Goal: Use online tool/utility: Utilize a website feature to perform a specific function

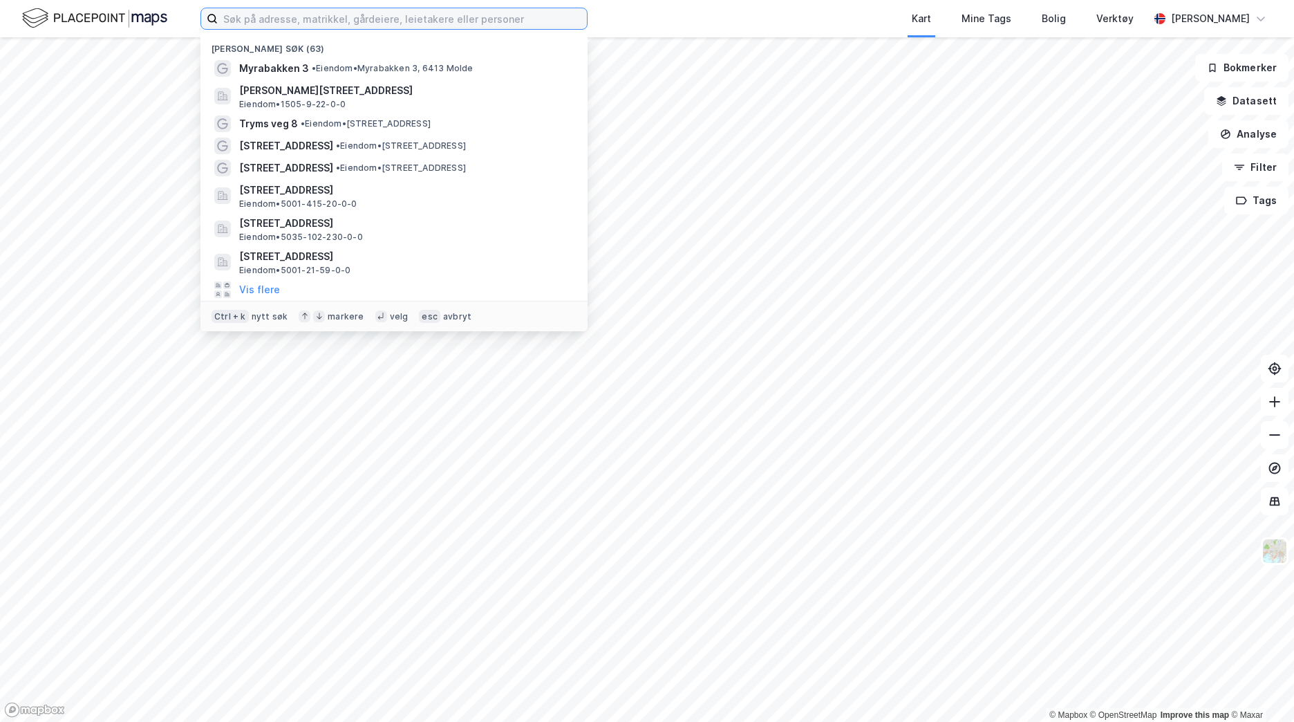
click at [254, 17] on input at bounding box center [402, 18] width 369 height 21
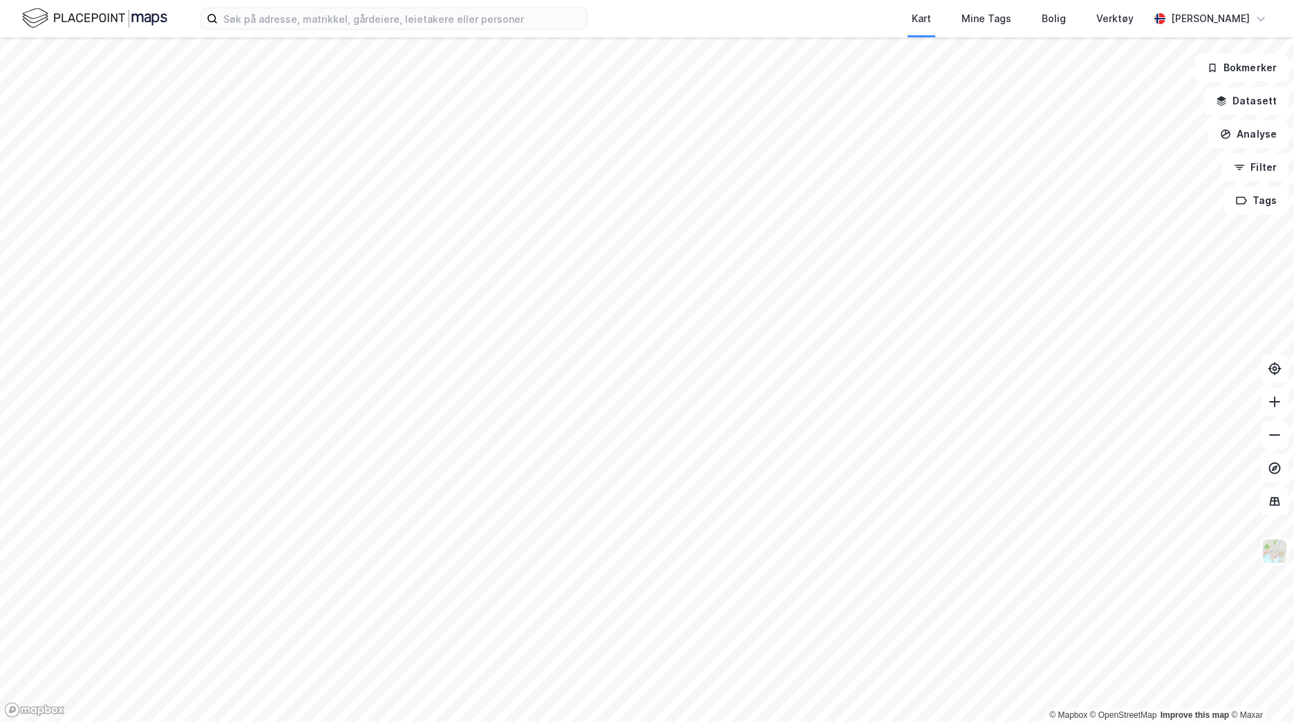
click at [845, 23] on div "Kart Mine Tags Bolig Verktøy" at bounding box center [901, 18] width 495 height 37
click at [1272, 550] on img at bounding box center [1275, 551] width 26 height 26
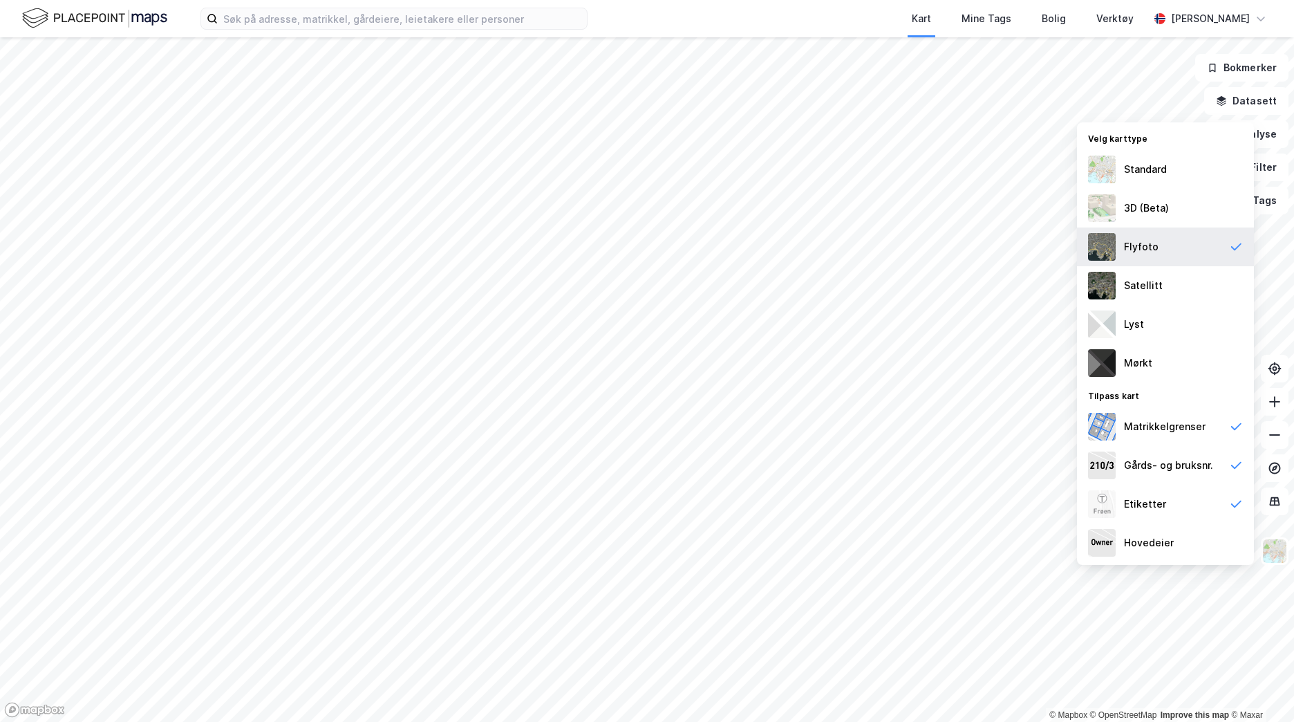
click at [1175, 243] on div "Flyfoto" at bounding box center [1165, 246] width 177 height 39
click at [1168, 288] on div "Satellitt" at bounding box center [1165, 285] width 177 height 39
click at [1278, 552] on img at bounding box center [1275, 551] width 26 height 26
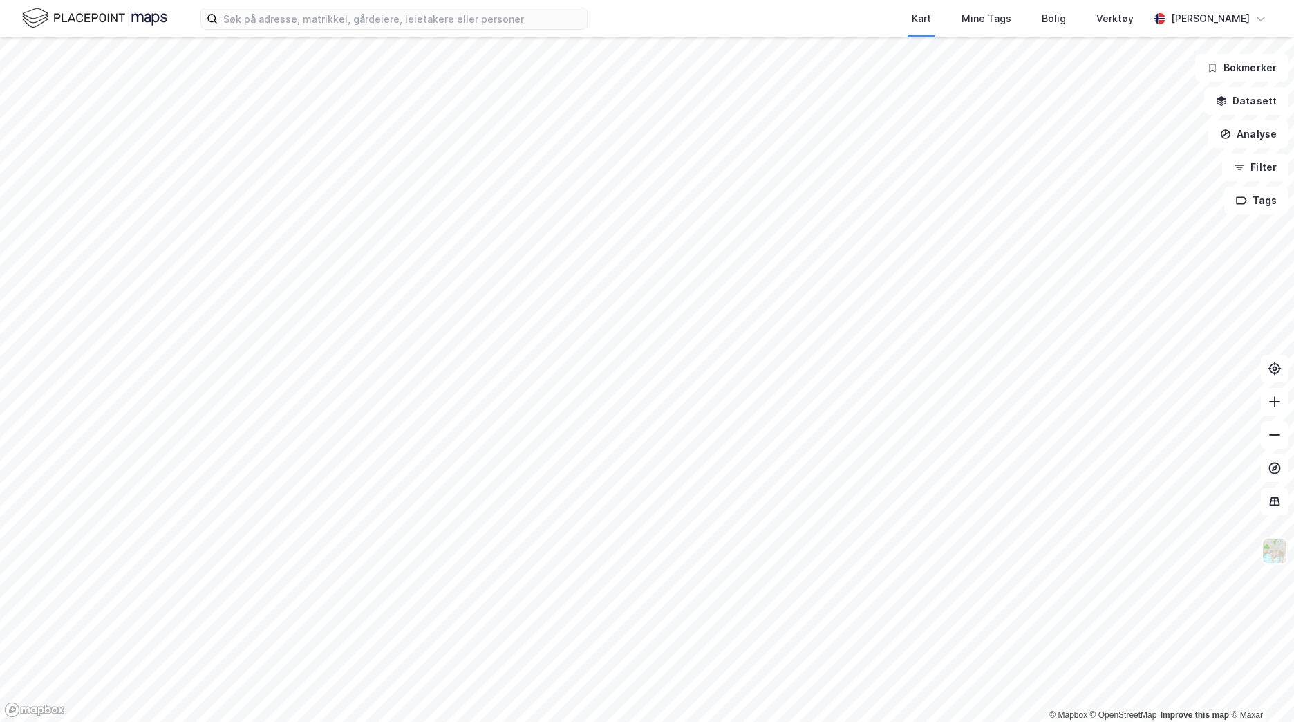
click at [1278, 552] on img at bounding box center [1275, 551] width 26 height 26
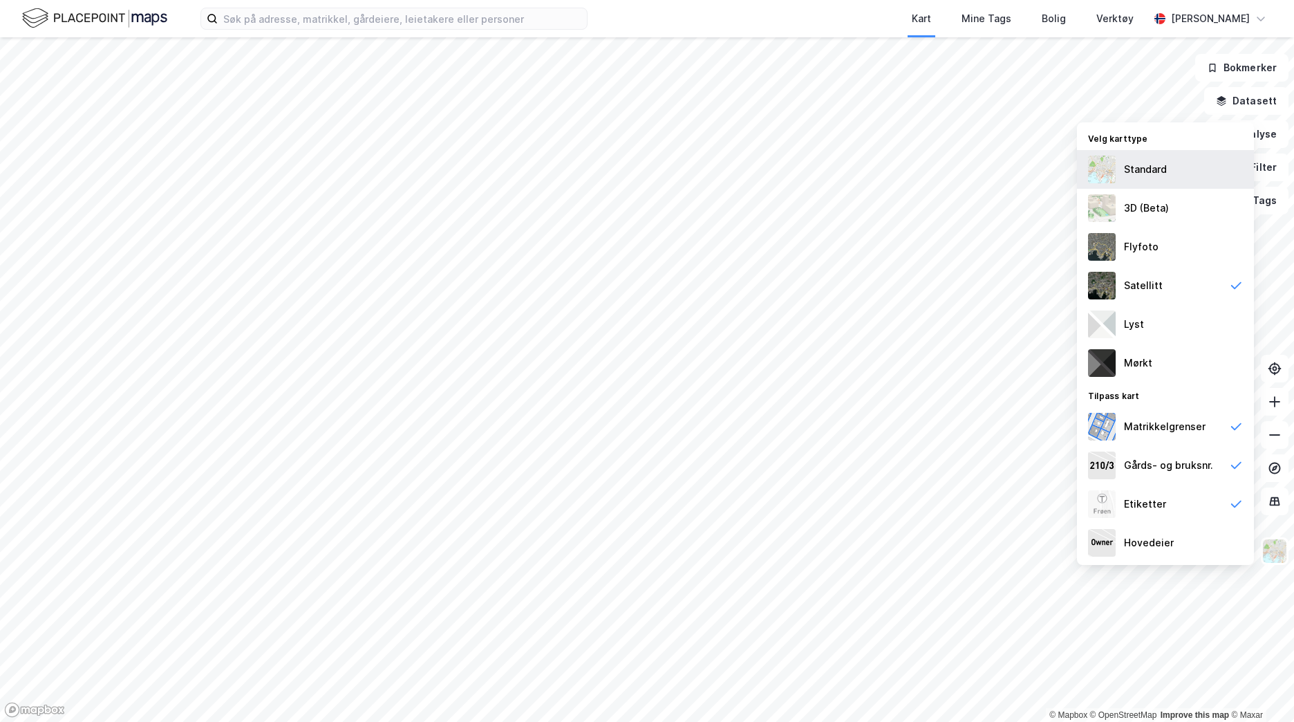
click at [1153, 169] on div "Standard" at bounding box center [1145, 169] width 43 height 17
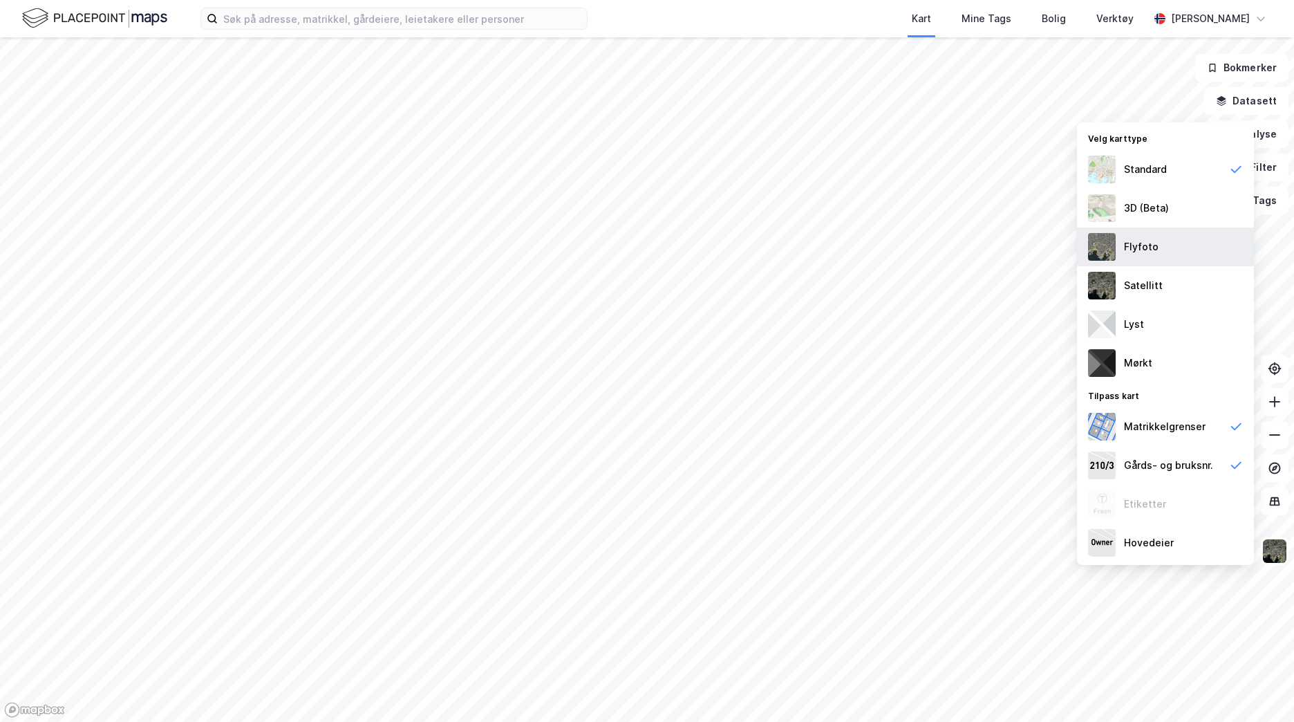
click at [1160, 252] on div "Flyfoto" at bounding box center [1165, 246] width 177 height 39
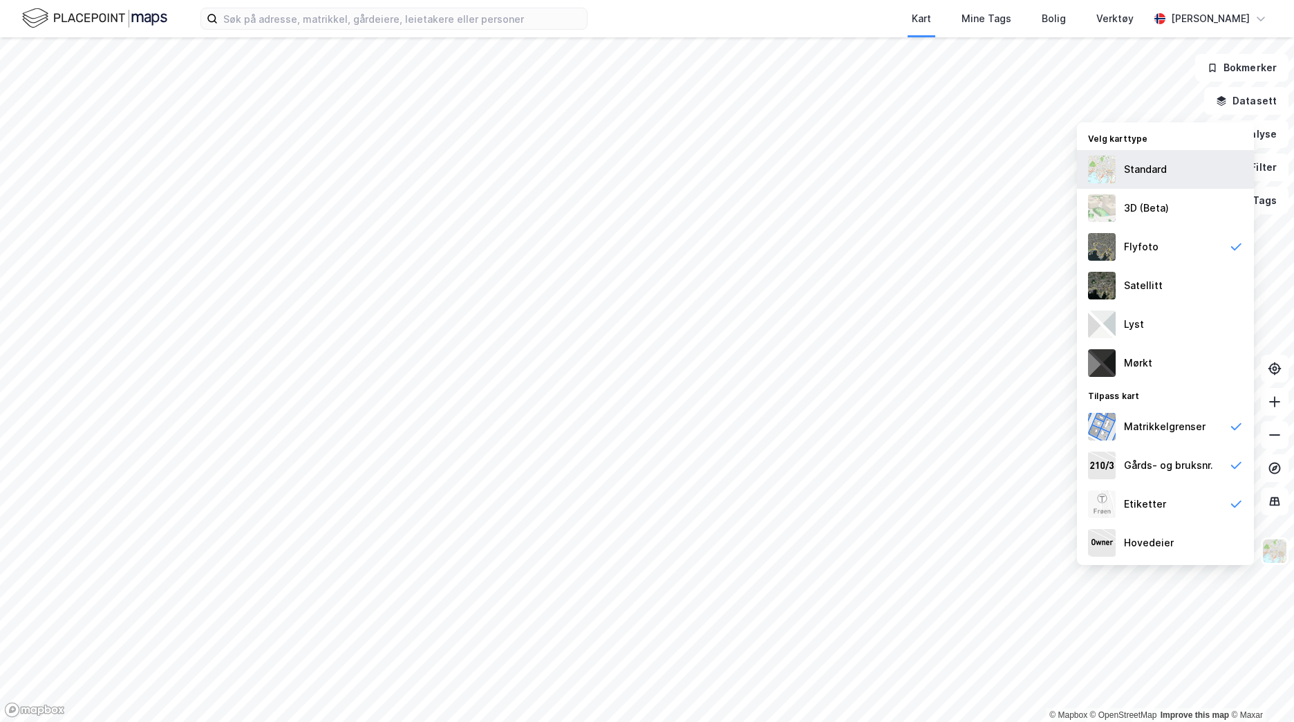
click at [1153, 171] on div "Standard" at bounding box center [1145, 169] width 43 height 17
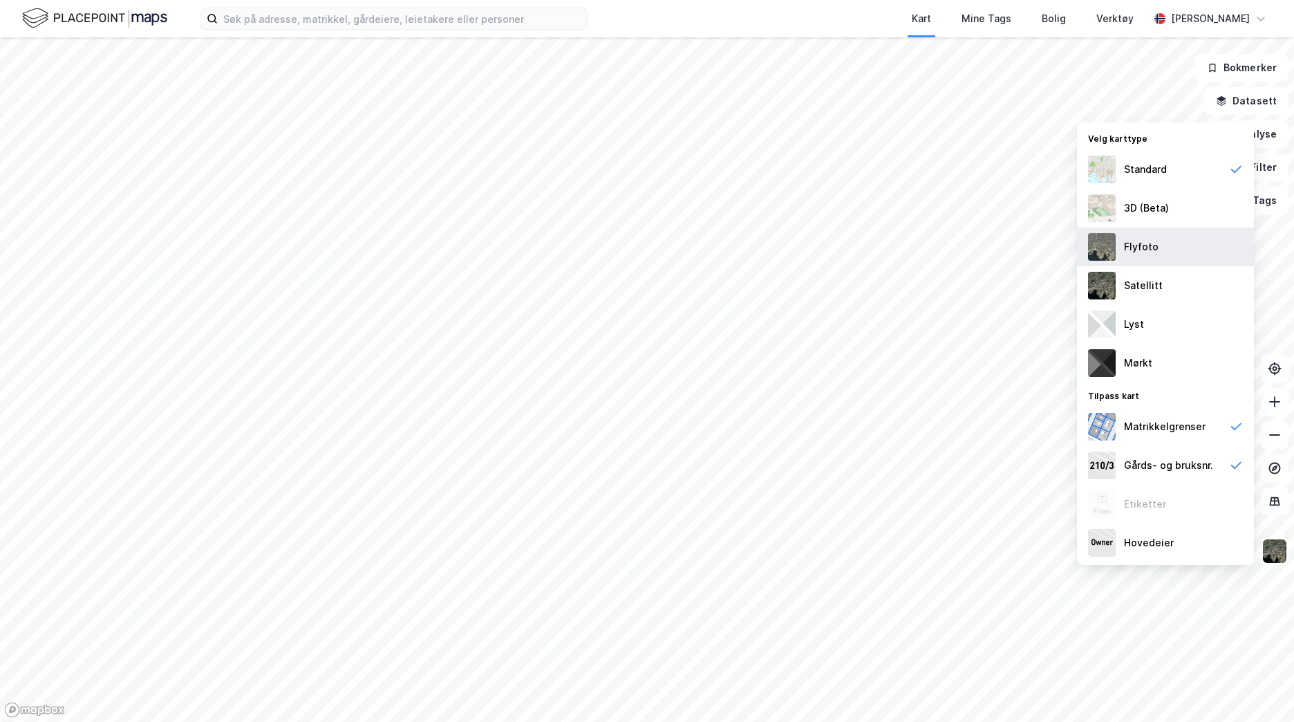
click at [1158, 258] on div "Flyfoto" at bounding box center [1165, 246] width 177 height 39
